Goal: Task Accomplishment & Management: Use online tool/utility

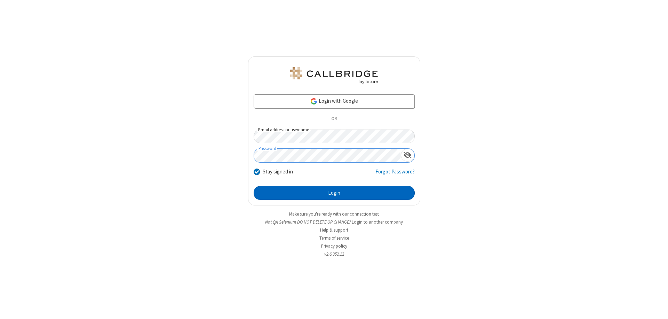
click at [334, 193] on button "Login" at bounding box center [334, 193] width 161 height 14
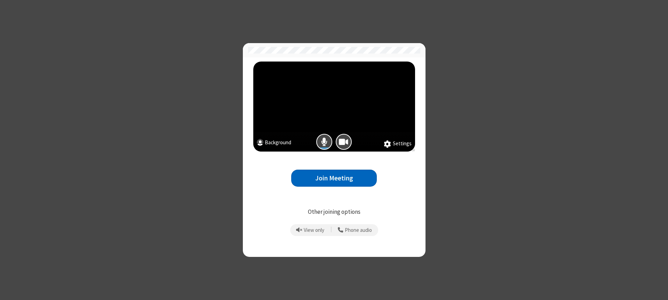
click at [334, 178] on button "Join Meeting" at bounding box center [334, 178] width 86 height 17
